Goal: Task Accomplishment & Management: Manage account settings

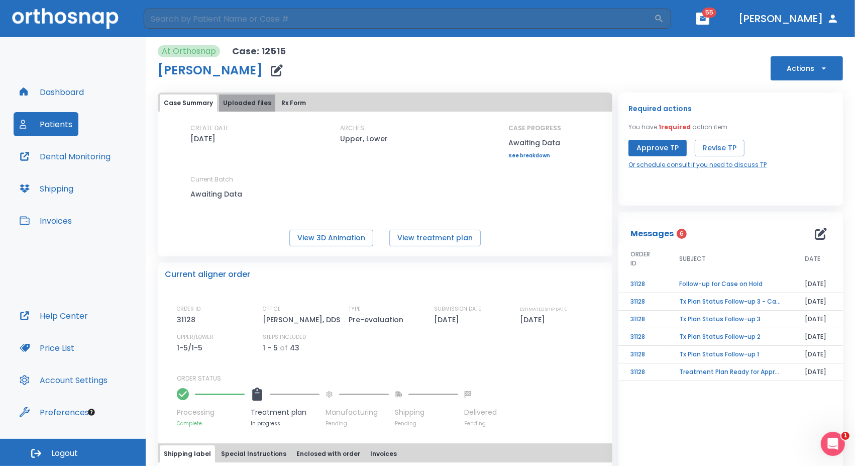
click at [252, 102] on button "Uploaded files" at bounding box center [247, 102] width 56 height 17
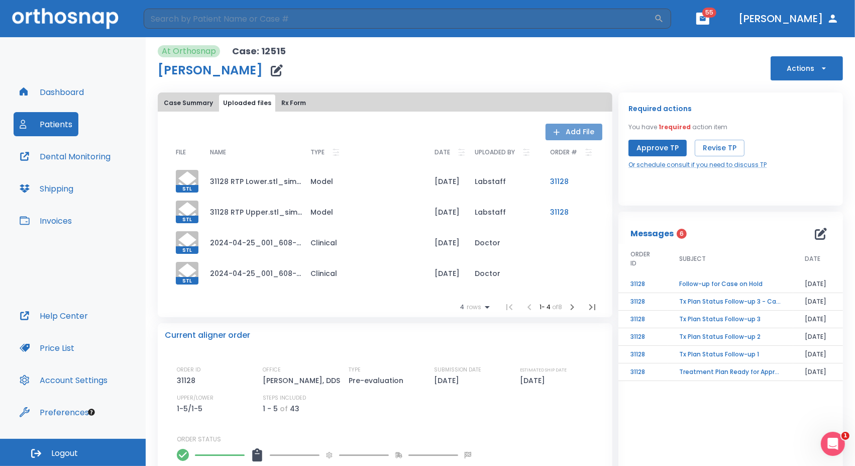
click at [559, 130] on button "Add File" at bounding box center [574, 132] width 57 height 17
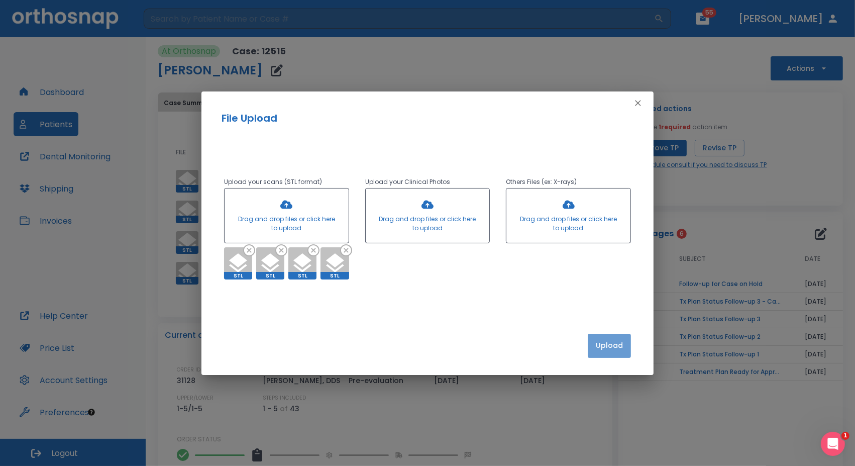
click at [612, 345] on button "Upload" at bounding box center [609, 346] width 43 height 24
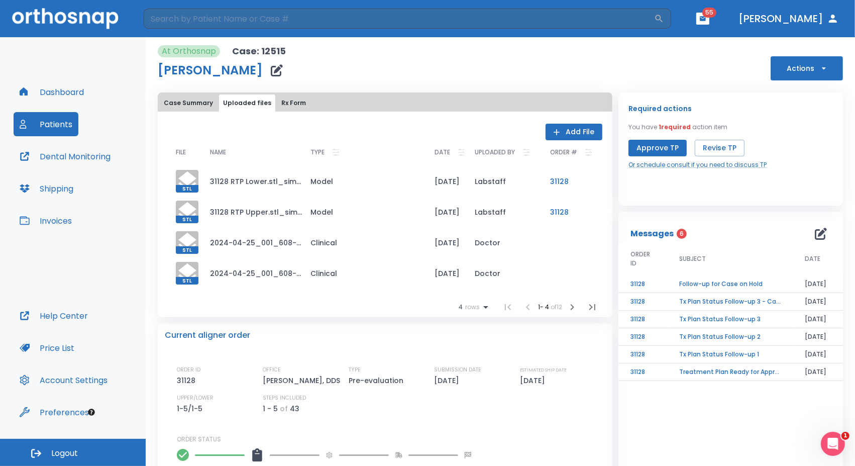
click at [815, 234] on icon "button" at bounding box center [821, 234] width 12 height 12
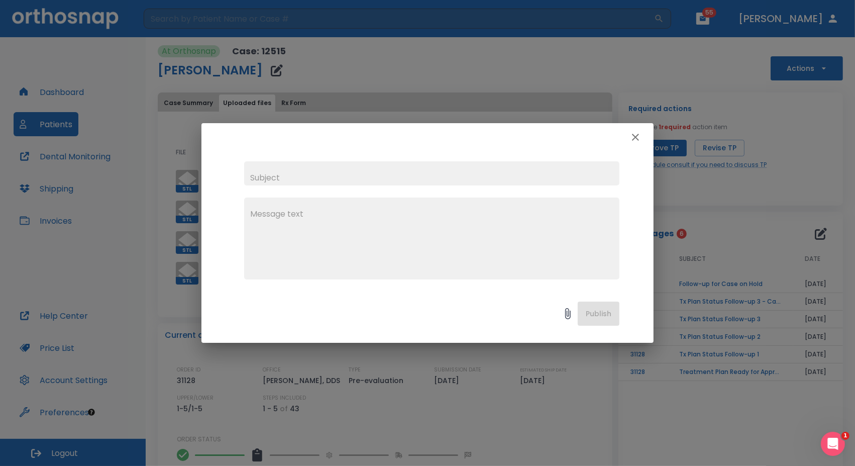
click at [473, 173] on input "text" at bounding box center [431, 173] width 375 height 24
type input "[PERSON_NAME]"
click at [434, 206] on div "x" at bounding box center [431, 238] width 375 height 82
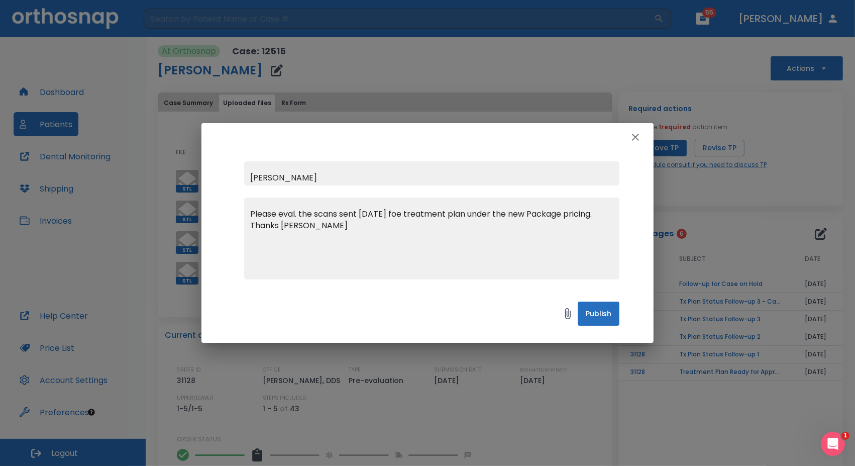
type textarea "Please eval. the scans sent [DATE] foe treatment plan under the new Package pri…"
click at [599, 317] on button "Publish" at bounding box center [599, 313] width 42 height 24
